Goal: Task Accomplishment & Management: Manage account settings

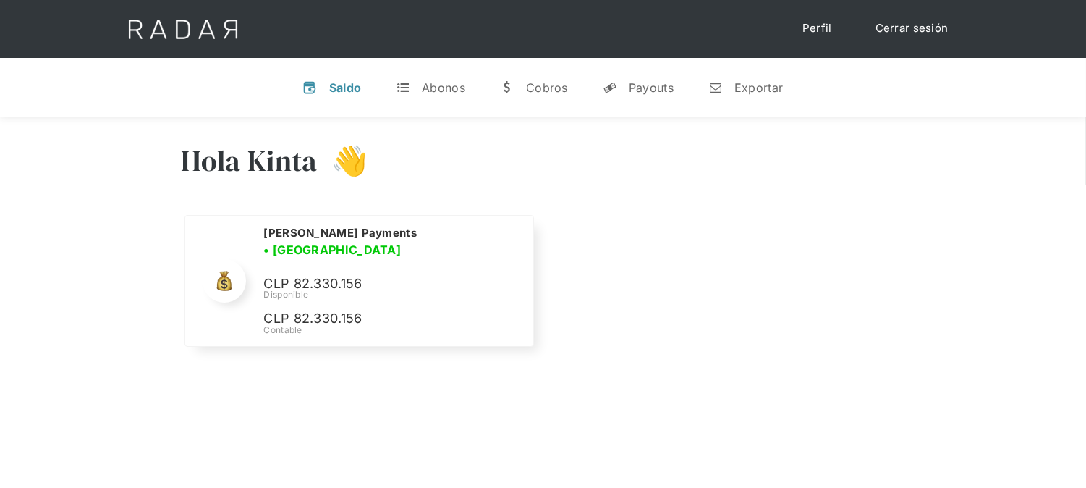
click at [884, 33] on link "Cerrar sesión" at bounding box center [912, 28] width 102 height 28
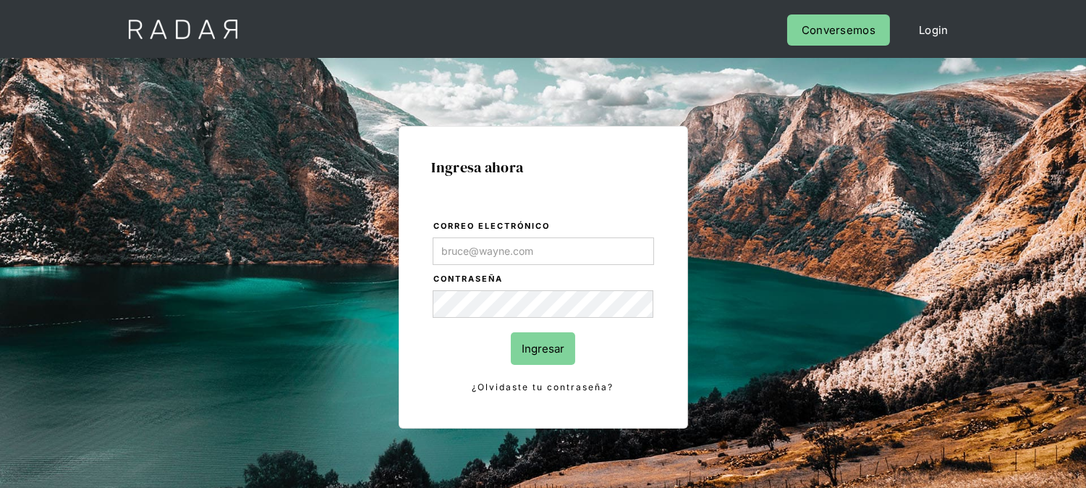
type input "[EMAIL_ADDRESS][DOMAIN_NAME]"
click at [538, 356] on input "Ingresar" at bounding box center [543, 348] width 64 height 33
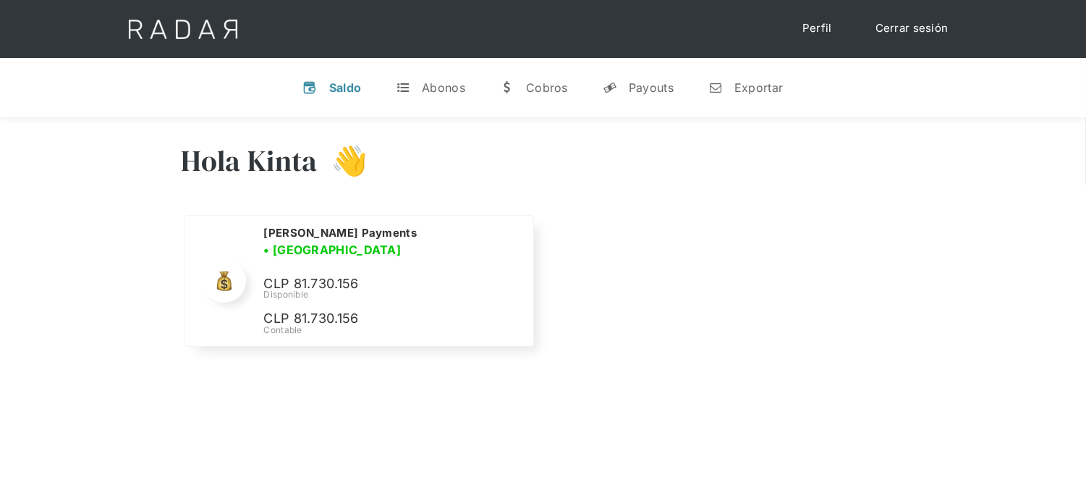
click at [225, 87] on div "v Saldo t Abonos w [GEOGRAPHIC_DATA] y Payouts n Exportar" at bounding box center [543, 87] width 1086 height 59
